Goal: Information Seeking & Learning: Learn about a topic

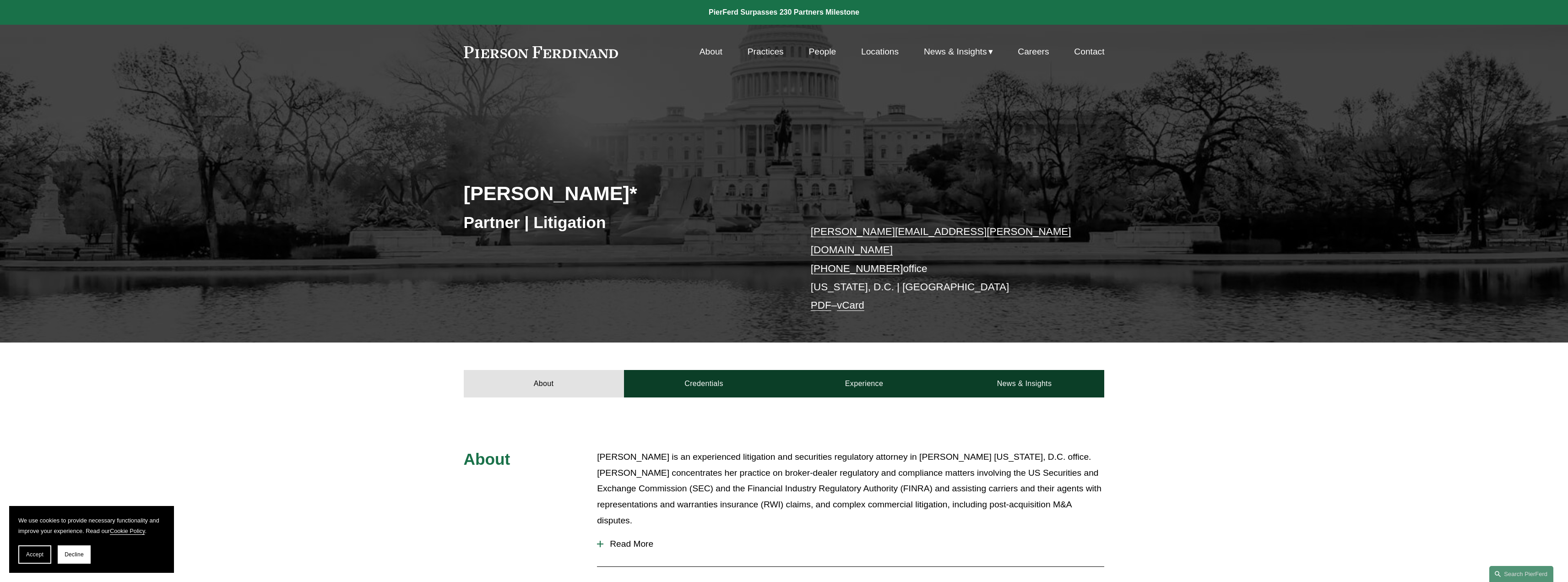
scroll to position [194, 0]
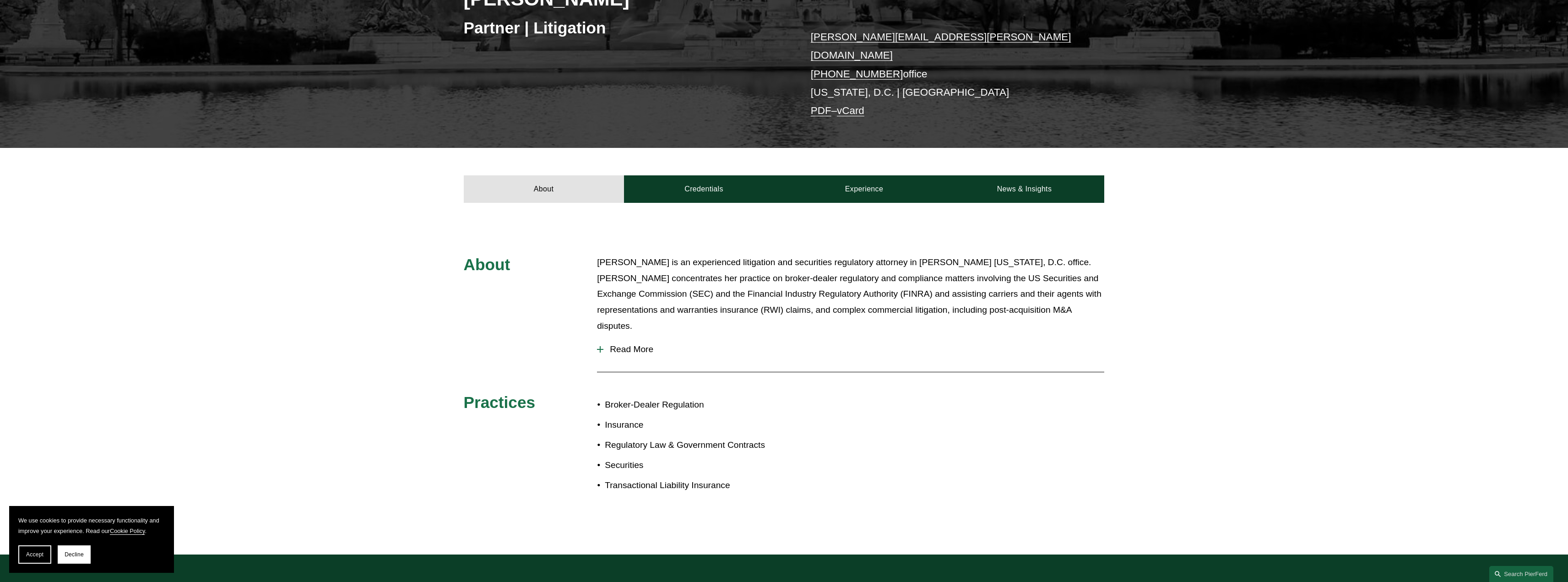
click at [629, 345] on span "Read More" at bounding box center [854, 349] width 501 height 10
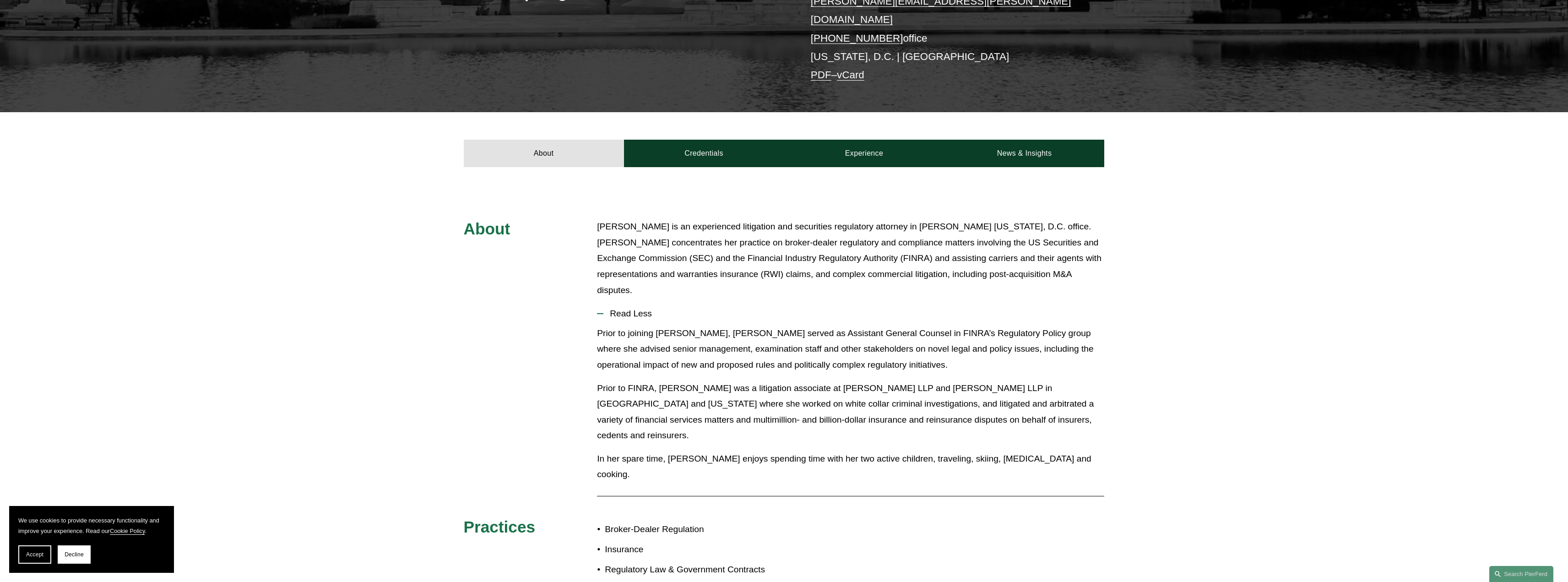
scroll to position [229, 0]
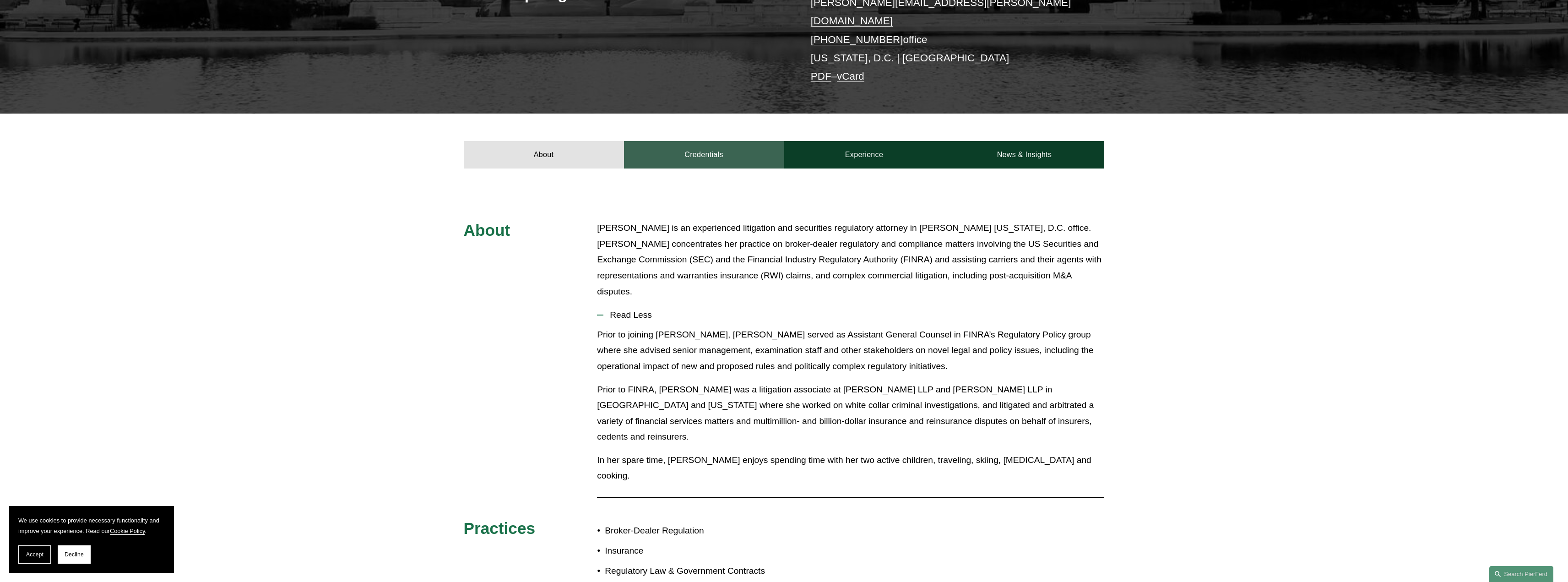
click at [702, 146] on link "Credentials" at bounding box center [704, 154] width 161 height 28
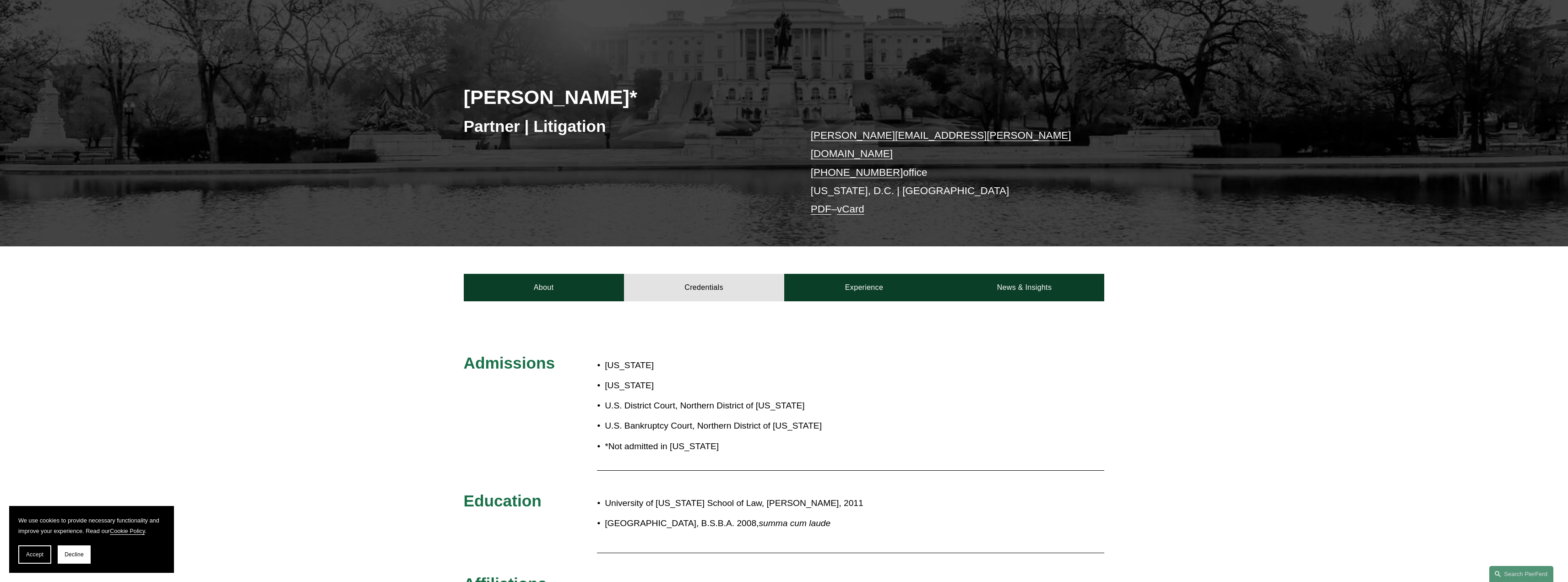
scroll to position [80, 0]
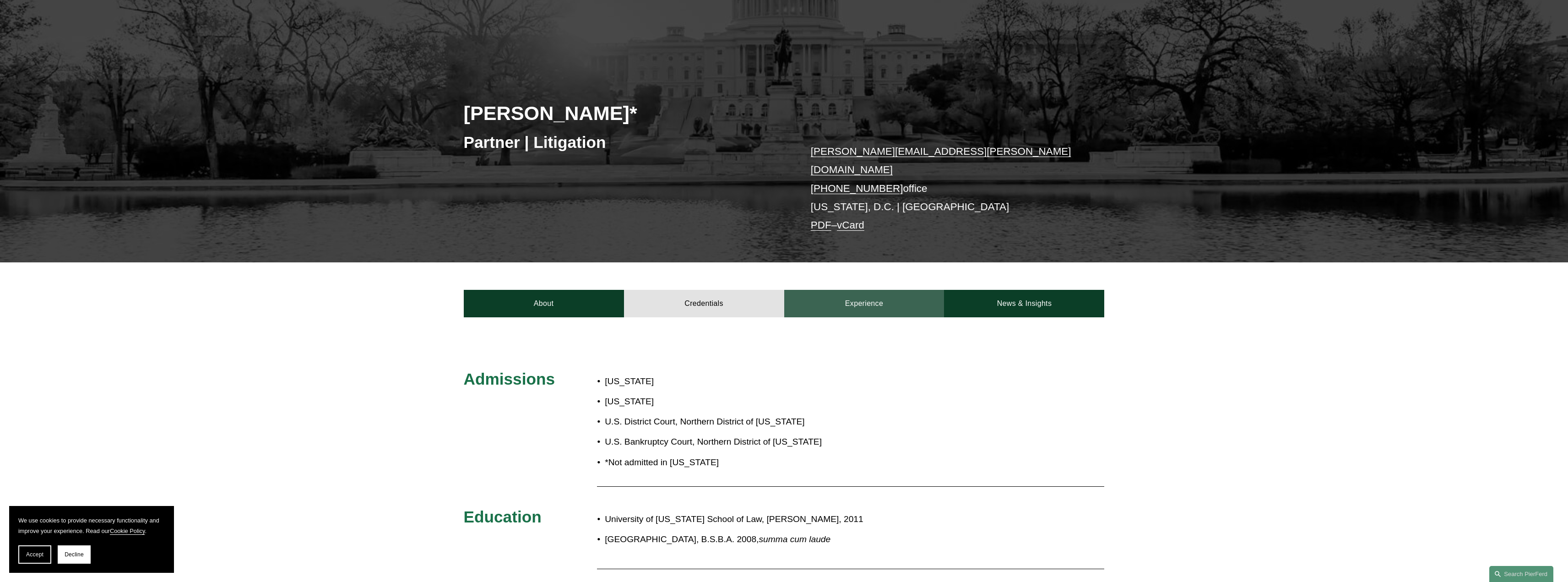
click at [850, 290] on link "Experience" at bounding box center [864, 303] width 161 height 28
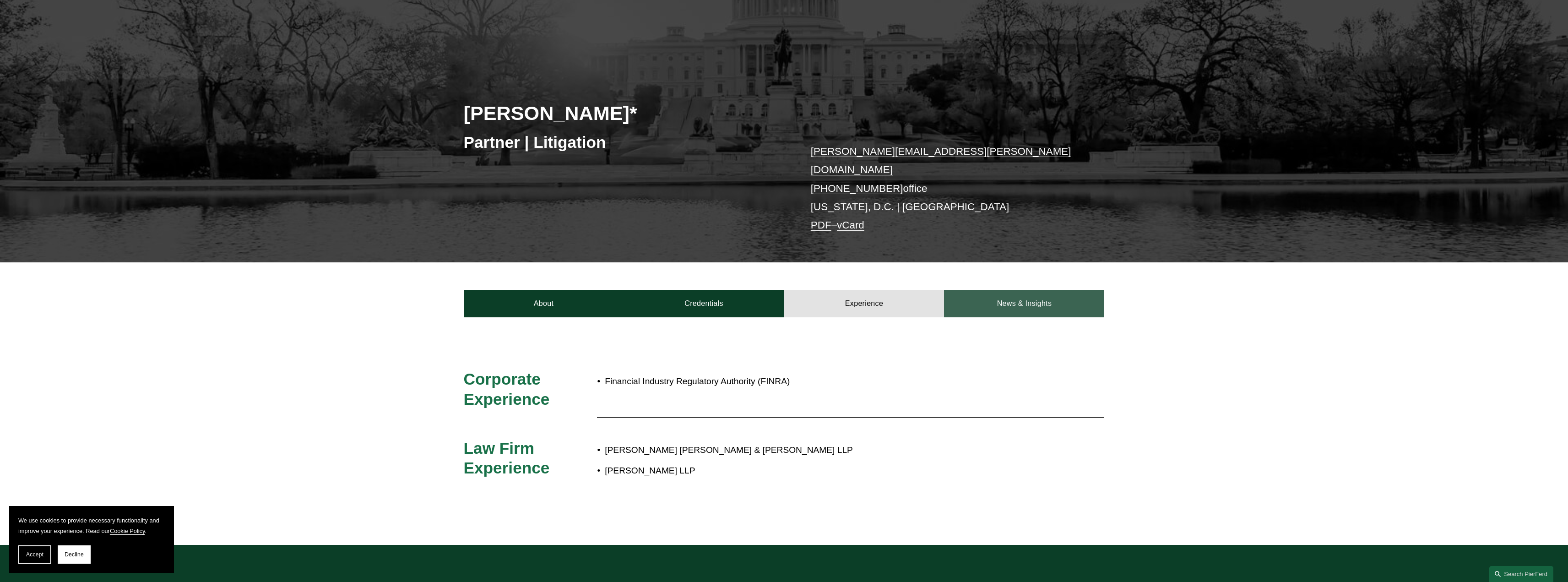
click at [1019, 293] on link "News & Insights" at bounding box center [1024, 303] width 161 height 28
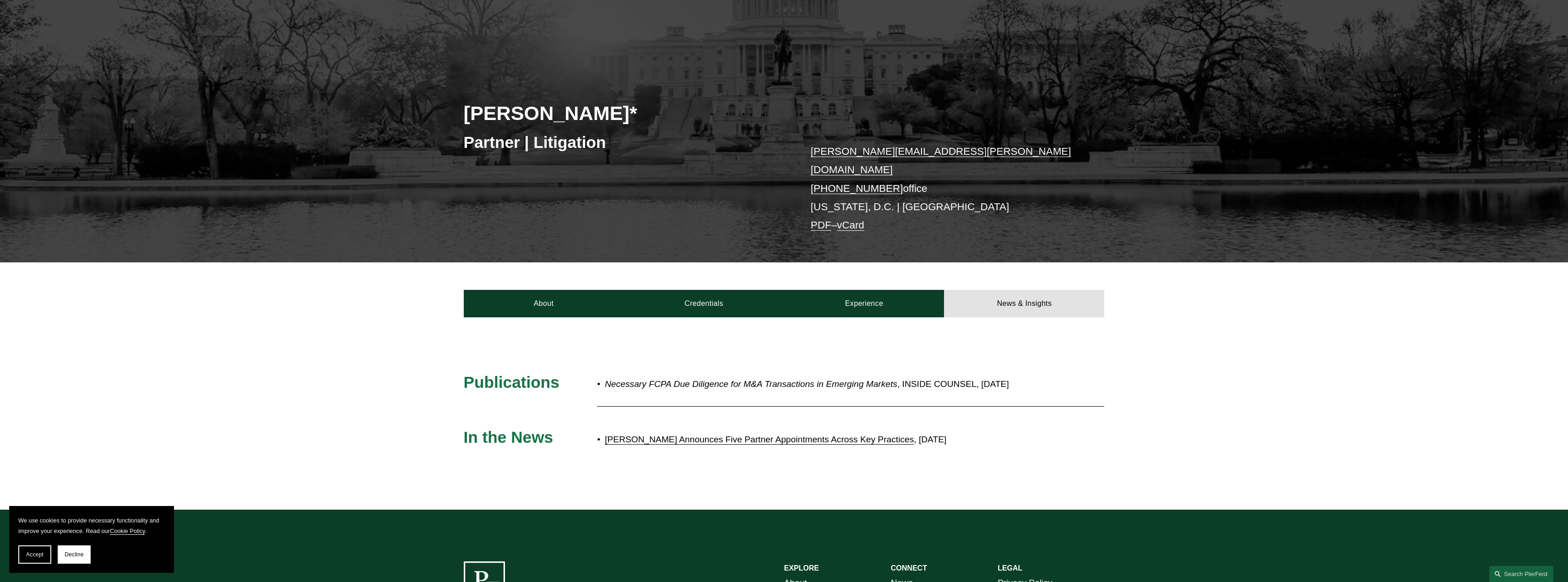
click at [785, 434] on link "[PERSON_NAME] Announces Five Partner Appointments Across Key Practices" at bounding box center [759, 439] width 309 height 10
